Goal: Task Accomplishment & Management: Complete application form

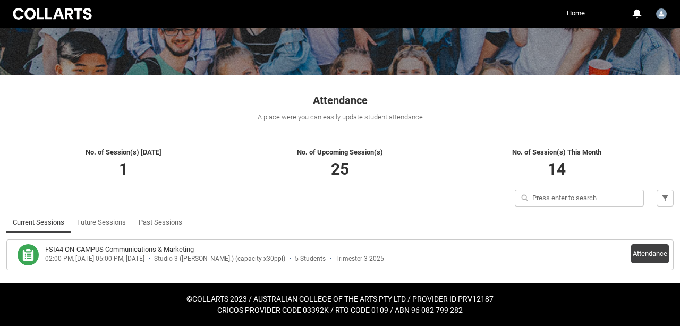
scroll to position [122, 0]
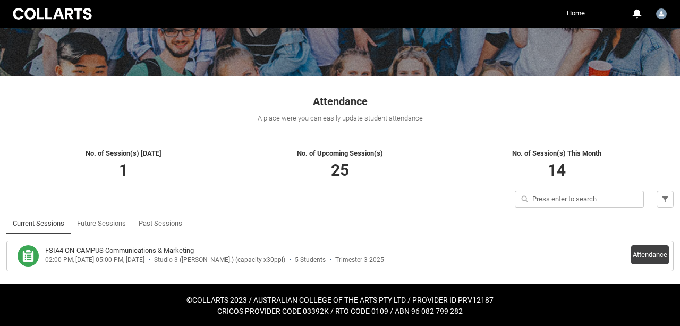
click at [641, 256] on button "Attendance" at bounding box center [650, 254] width 38 height 19
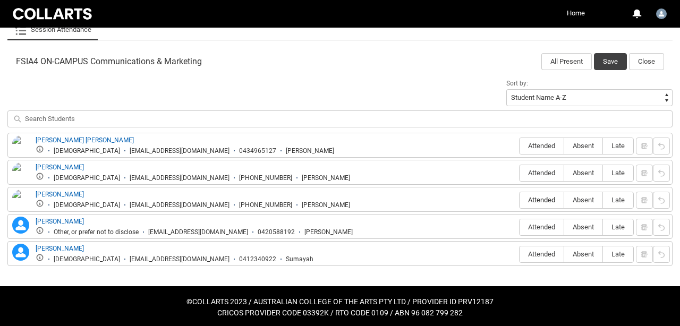
scroll to position [329, 0]
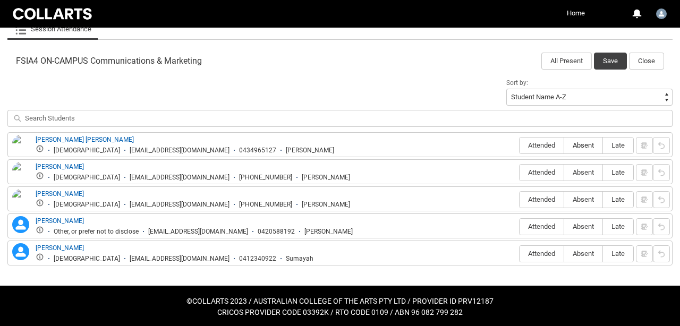
click at [579, 149] on span "Absent" at bounding box center [583, 145] width 38 height 8
click at [564, 145] on input "Absent" at bounding box center [563, 145] width 1 height 1
type lightning-radio-group "Absent"
radio input "true"
click at [546, 173] on span "Attended" at bounding box center [541, 172] width 44 height 8
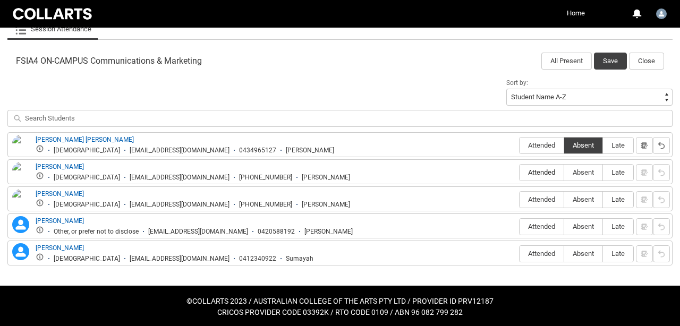
click at [519, 173] on input "Attended" at bounding box center [519, 172] width 1 height 1
type lightning-radio-group "Attended"
radio input "true"
click at [543, 197] on span "Attended" at bounding box center [541, 199] width 44 height 8
click at [519, 199] on input "Attended" at bounding box center [519, 199] width 1 height 1
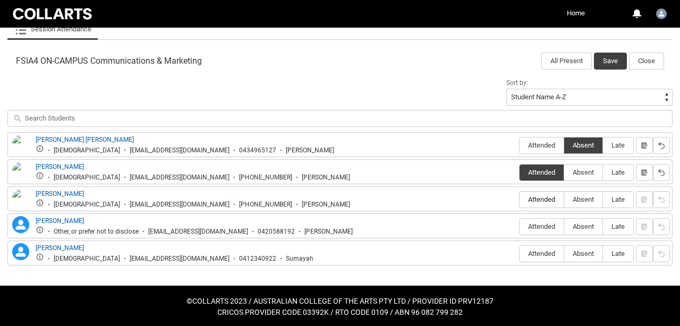
type lightning-radio-group "Attended"
radio input "true"
click at [543, 230] on span "Attended" at bounding box center [541, 226] width 44 height 8
click at [519, 227] on input "Attended" at bounding box center [519, 226] width 1 height 1
type lightning-radio-group "Attended"
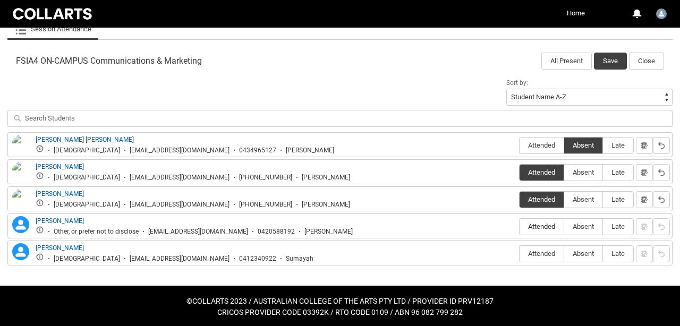
radio input "true"
click at [543, 255] on span "Attended" at bounding box center [541, 254] width 44 height 8
click at [519, 254] on input "Attended" at bounding box center [519, 253] width 1 height 1
type lightning-radio-group "Attended"
radio input "true"
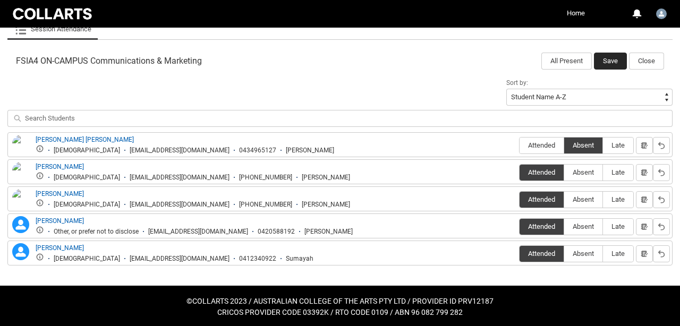
click at [609, 63] on button "Save" at bounding box center [610, 61] width 33 height 17
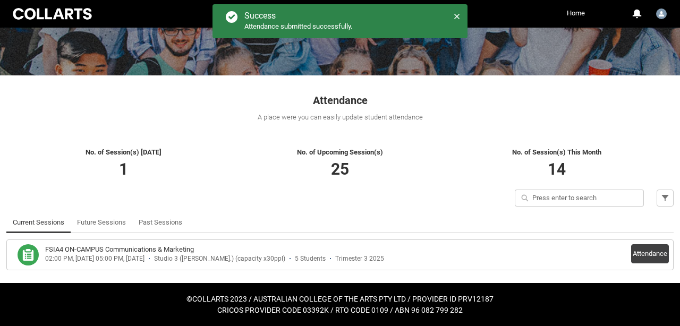
scroll to position [122, 0]
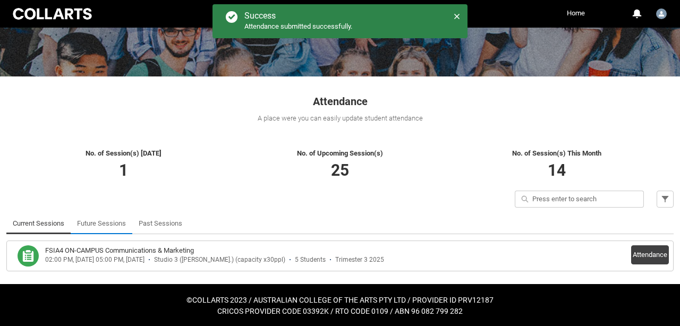
click at [119, 226] on link "Future Sessions" at bounding box center [101, 223] width 49 height 21
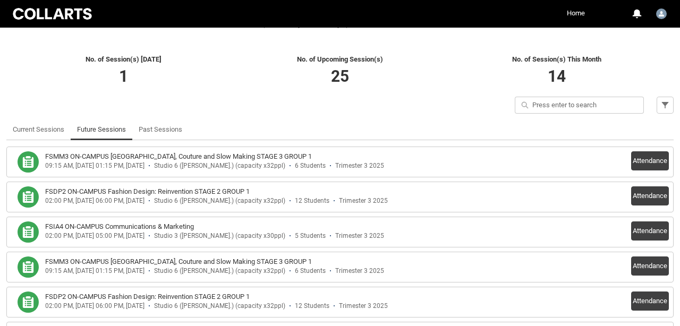
scroll to position [217, 0]
click at [640, 163] on button "Attendance" at bounding box center [650, 160] width 38 height 19
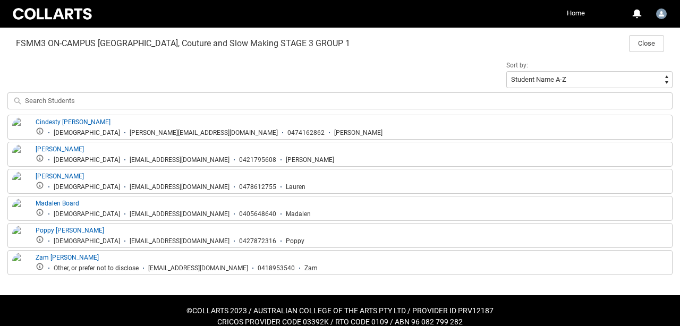
scroll to position [346, 0]
